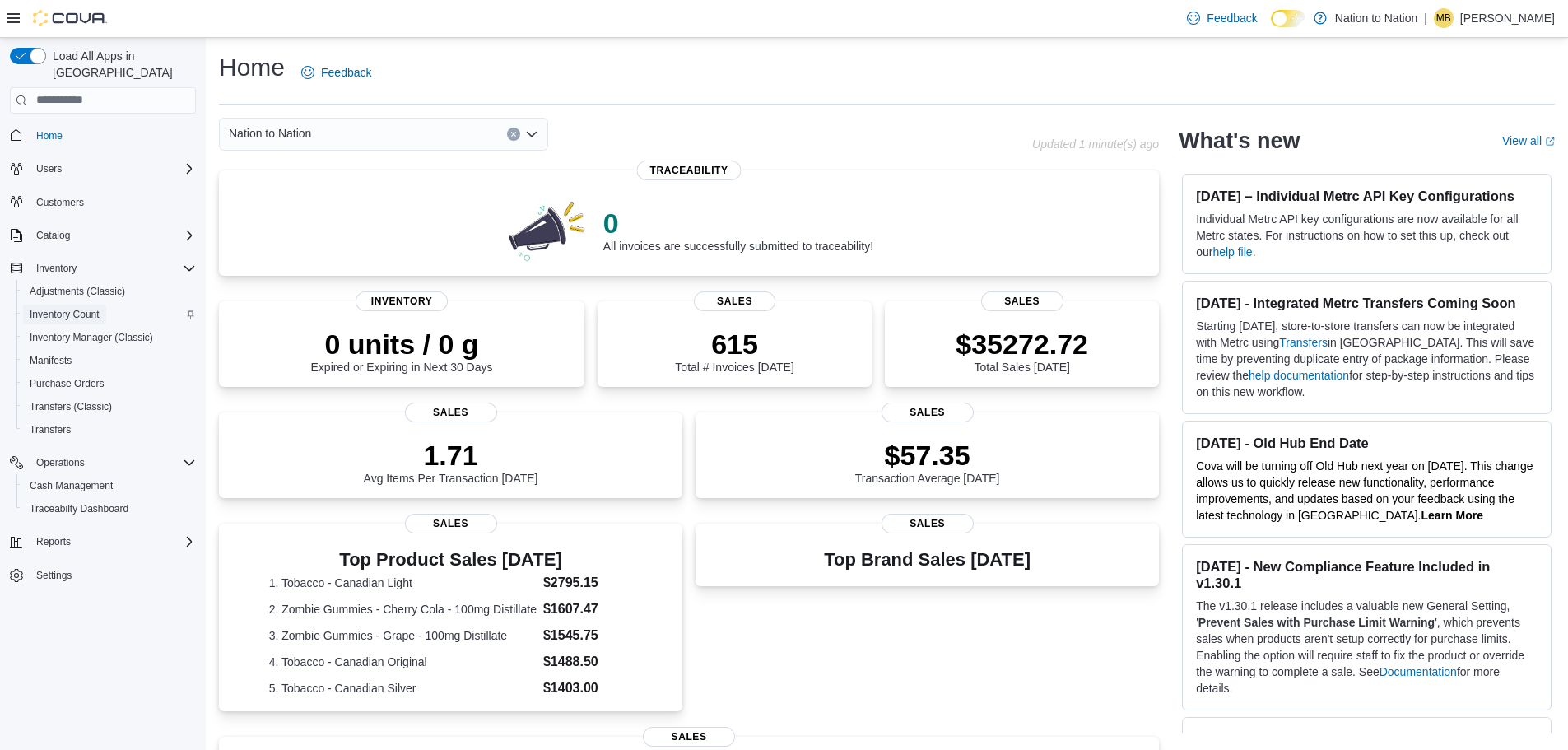
click at [78, 308] on span "Inventory Count" at bounding box center [65, 314] width 70 height 13
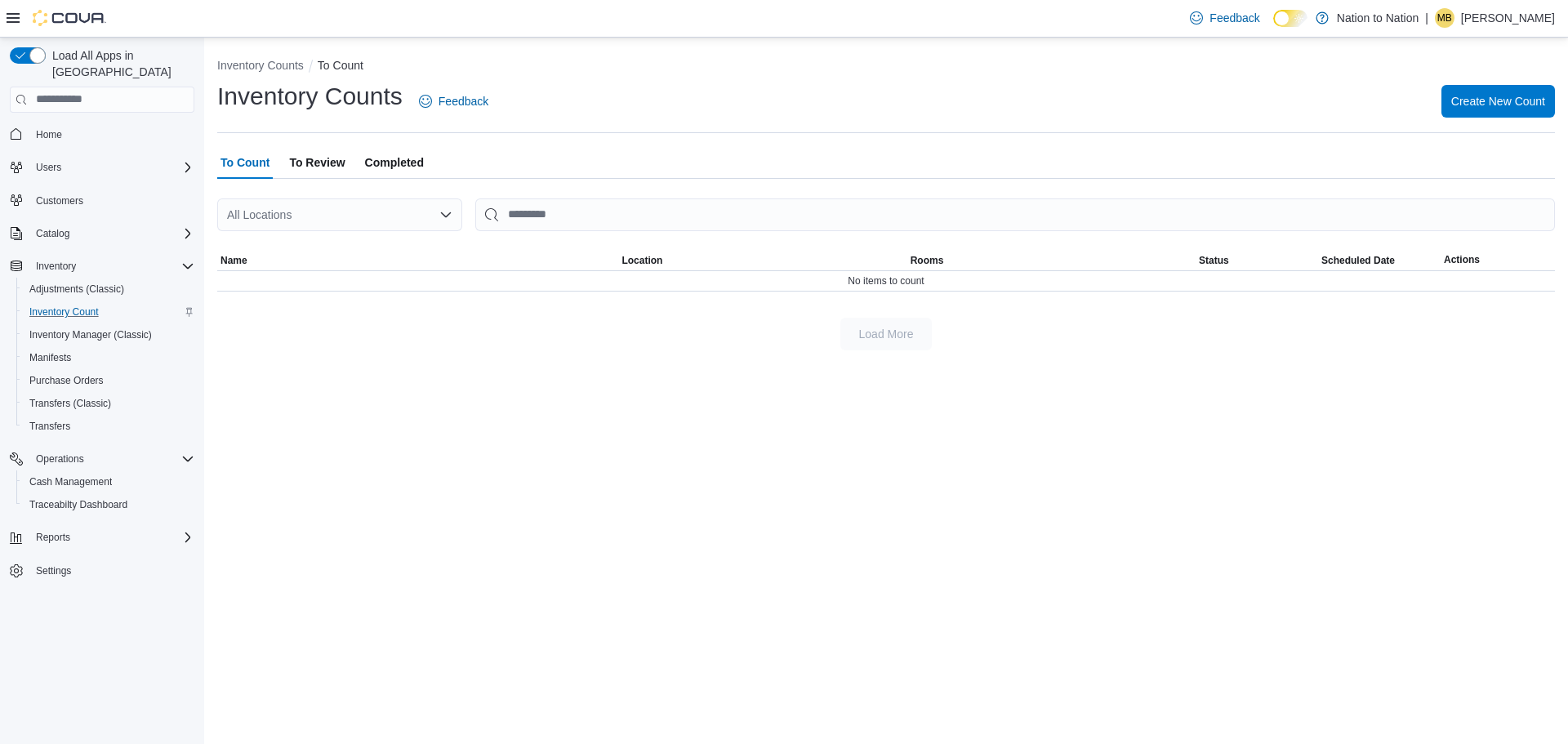
click at [409, 214] on div "All Locations" at bounding box center [340, 215] width 245 height 33
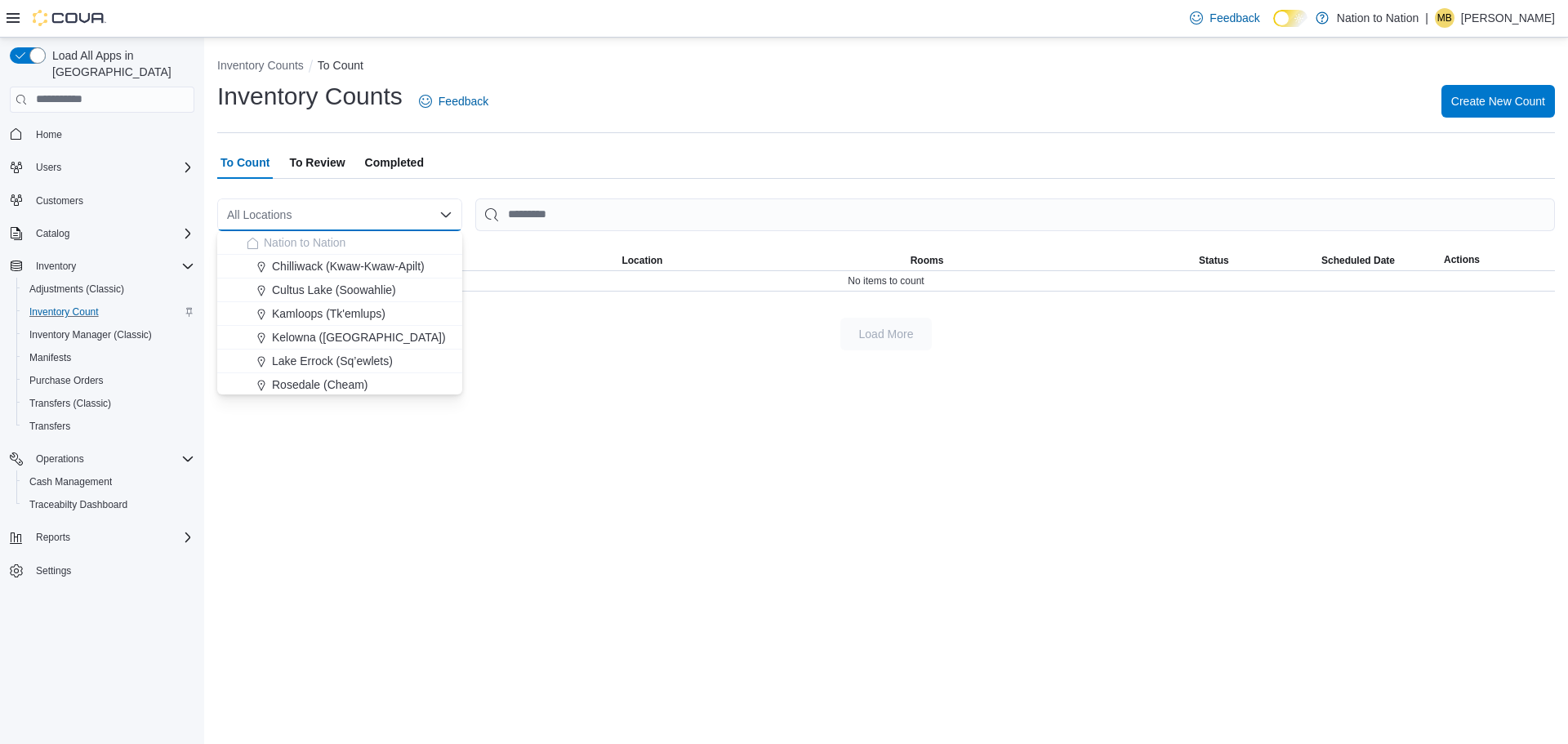
click at [1330, 90] on div "Inventory Counts Feedback Create New Count" at bounding box center [886, 101] width 1338 height 42
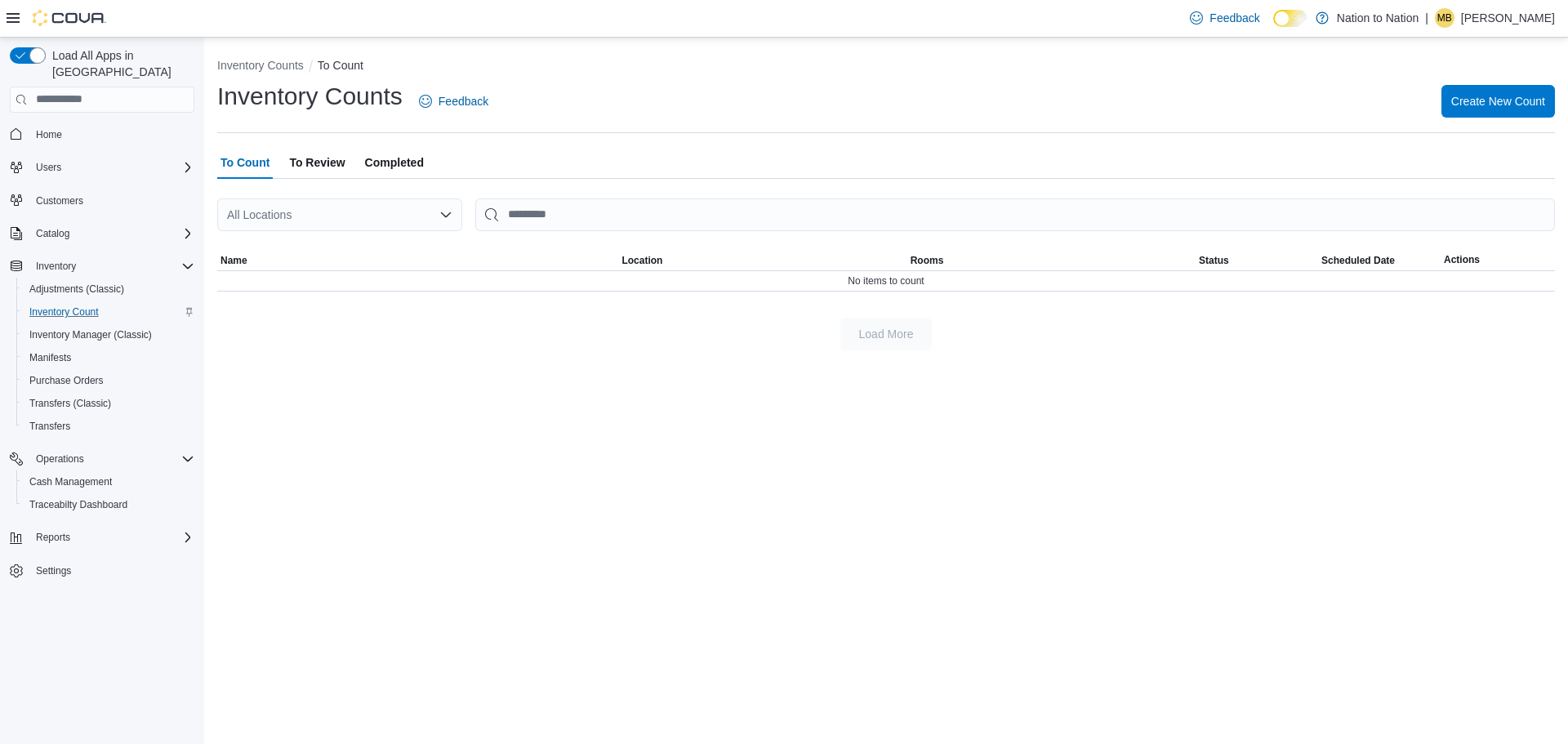
click at [71, 124] on span "Home" at bounding box center [112, 134] width 165 height 21
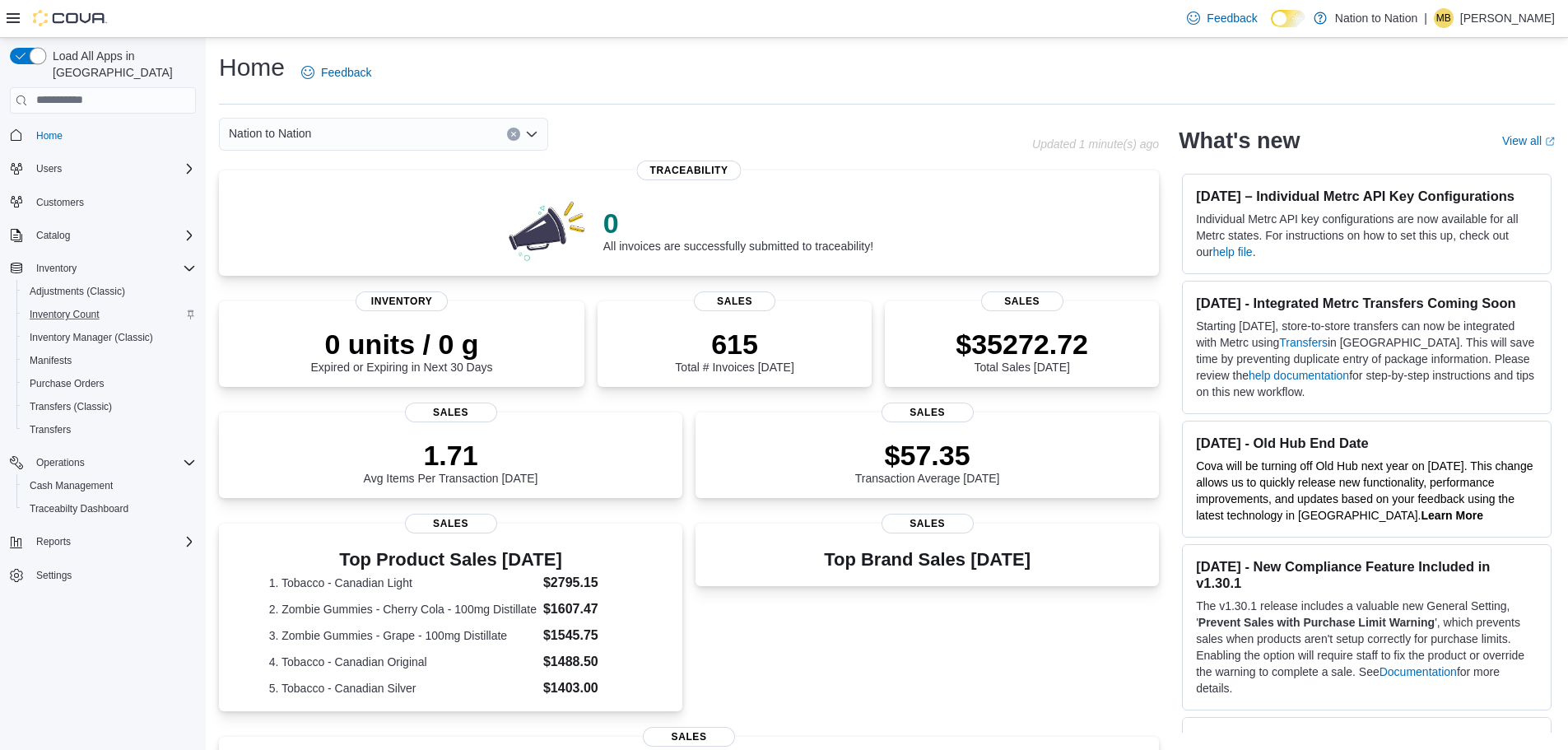
click at [26, 57] on button "button" at bounding box center [28, 56] width 36 height 16
